Goal: Task Accomplishment & Management: Use online tool/utility

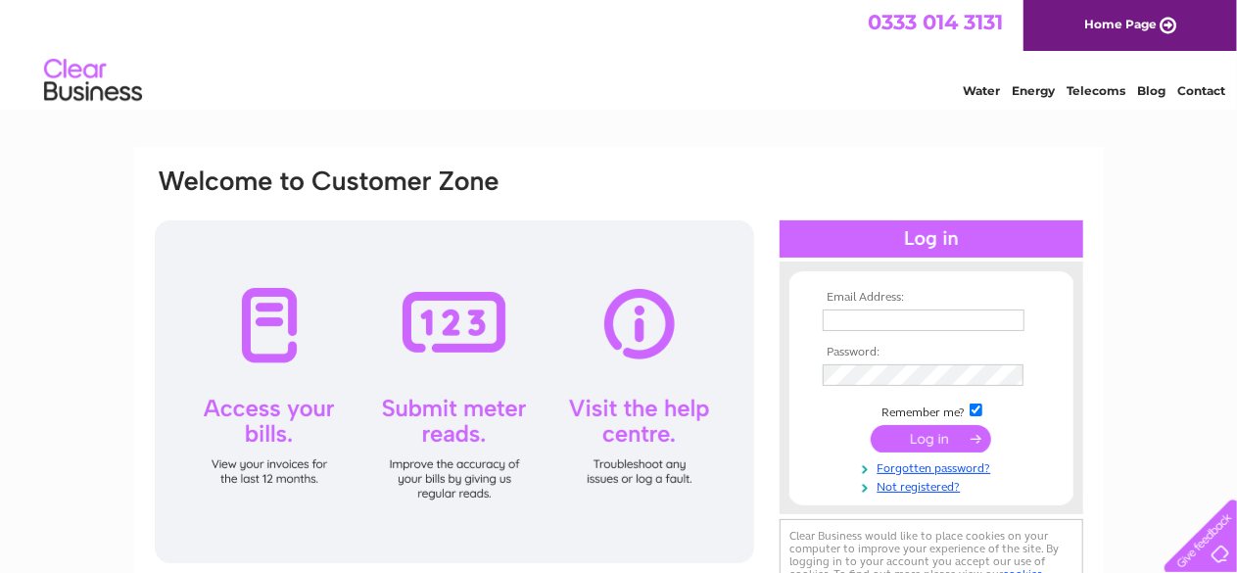
type input "office@ctr-yate.org"
click at [954, 436] on input "submit" at bounding box center [931, 438] width 120 height 27
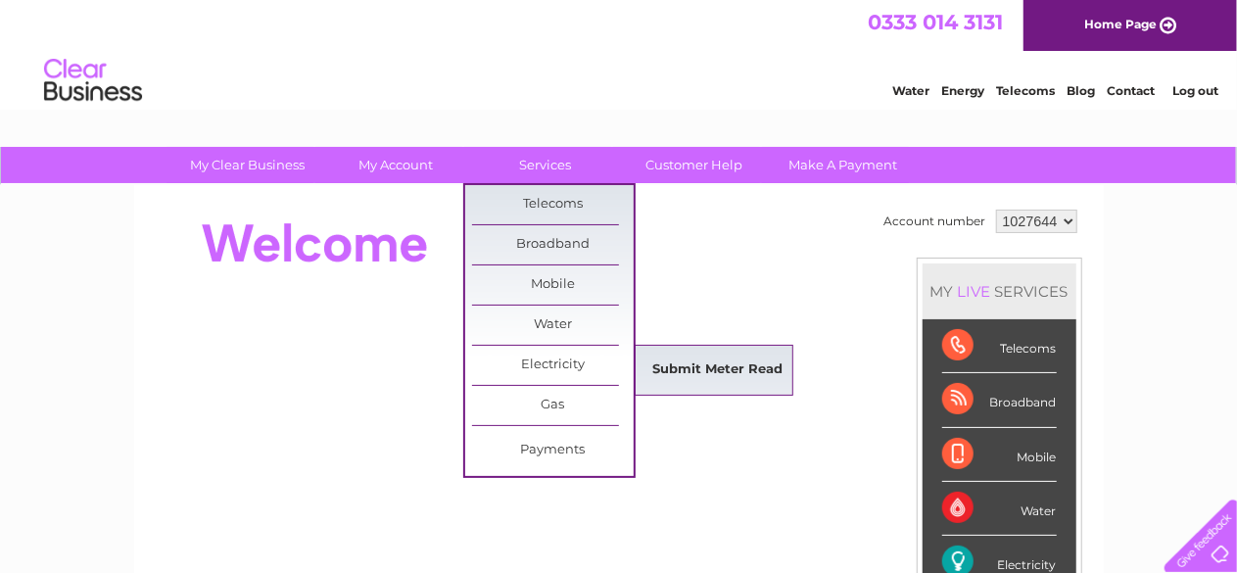
click at [716, 364] on link "Submit Meter Read" at bounding box center [718, 370] width 162 height 39
